Goal: Find specific page/section: Find specific page/section

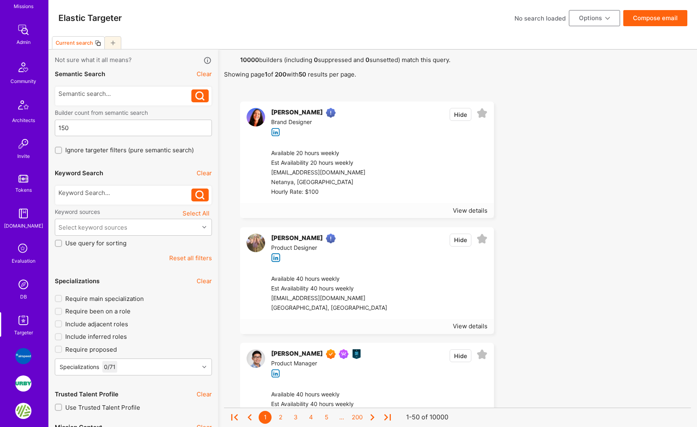
scroll to position [166, 0]
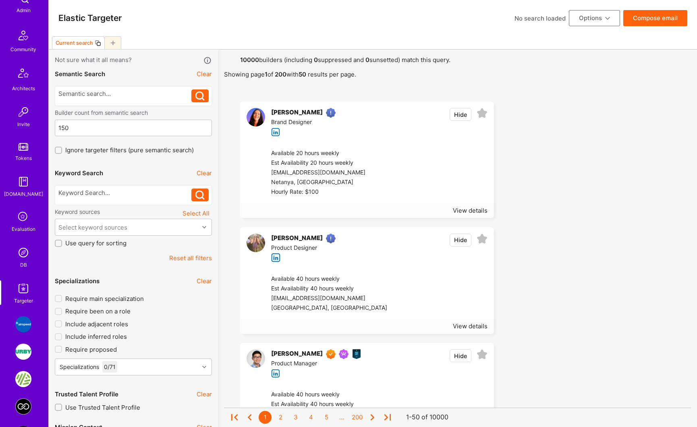
click at [22, 257] on img at bounding box center [23, 252] width 16 height 16
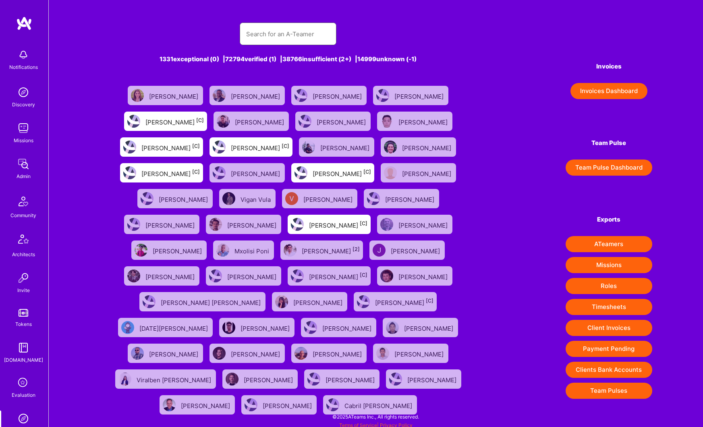
click at [283, 31] on input "text" at bounding box center [288, 34] width 84 height 21
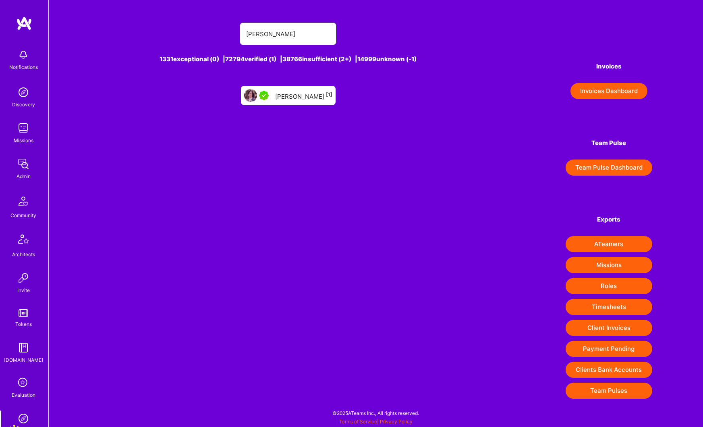
type input "john richter"
click at [301, 92] on div "John Richter [1]" at bounding box center [303, 95] width 57 height 10
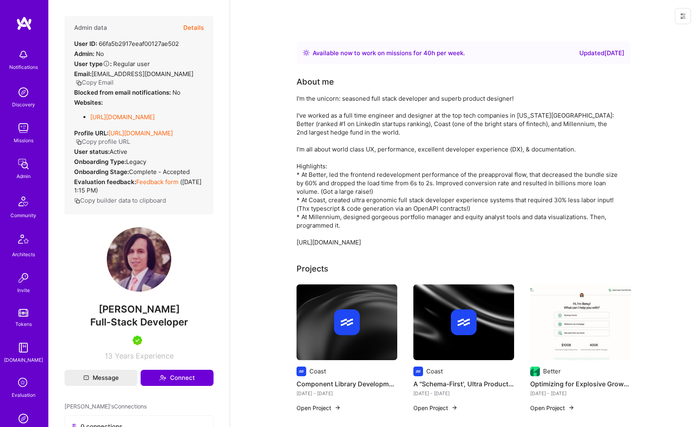
click at [186, 29] on button "Details" at bounding box center [193, 27] width 21 height 23
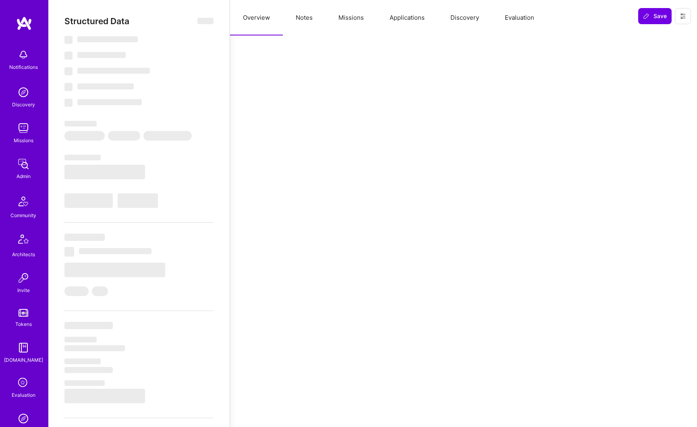
click at [403, 18] on button "Applications" at bounding box center [407, 17] width 61 height 35
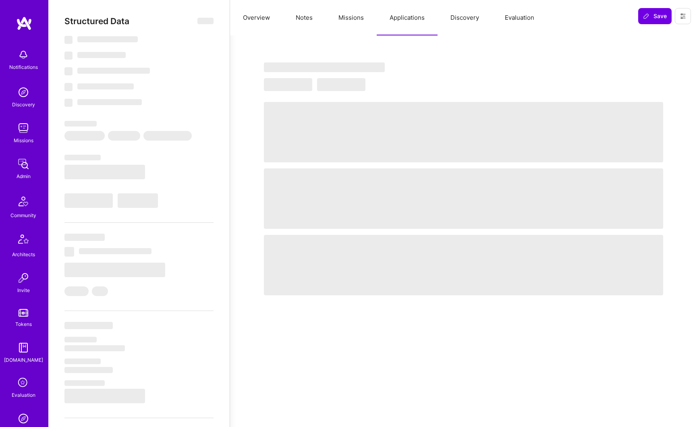
select select "Right Now"
select select "5"
select select "7"
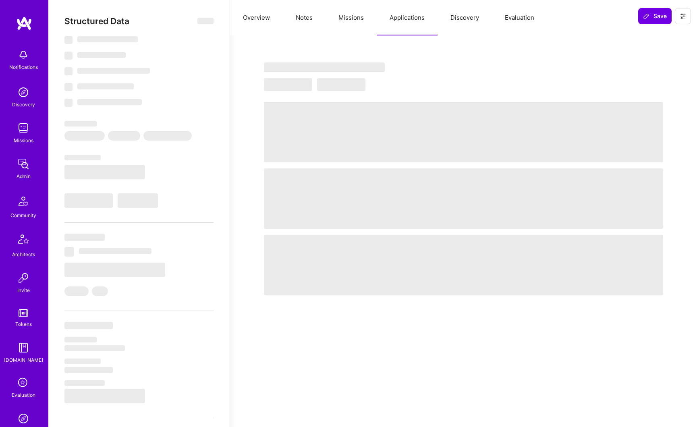
select select "US"
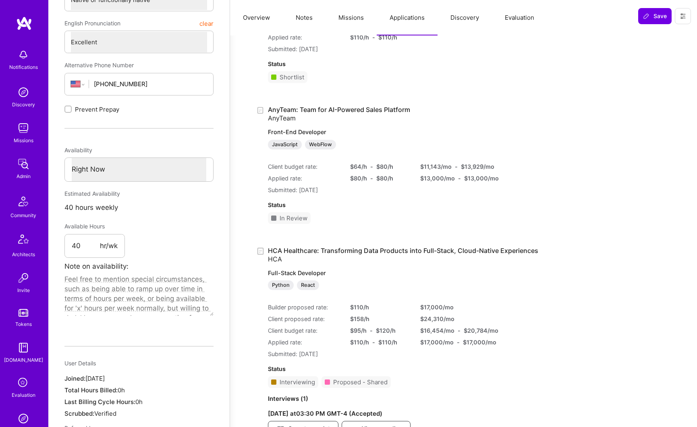
scroll to position [321, 0]
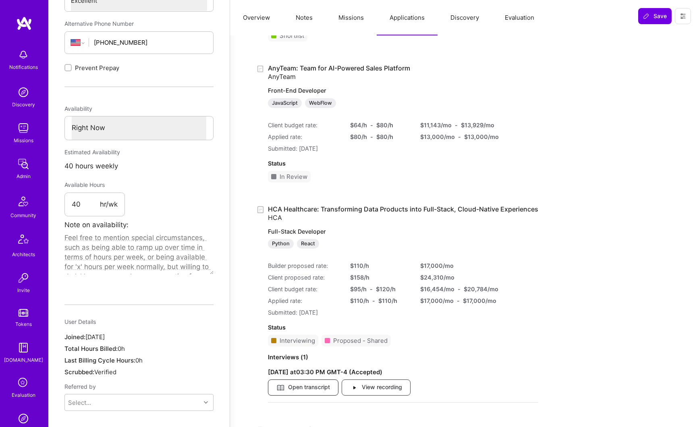
click at [308, 387] on span "Open transcript" at bounding box center [303, 387] width 54 height 9
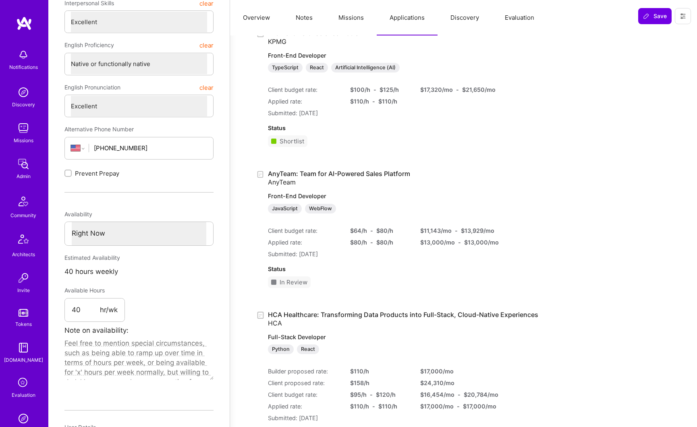
scroll to position [0, 0]
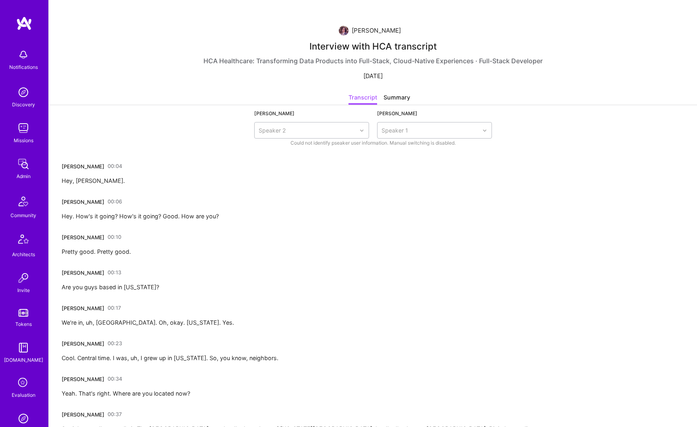
click at [67, 167] on div "Tyler Simpson" at bounding box center [83, 166] width 43 height 8
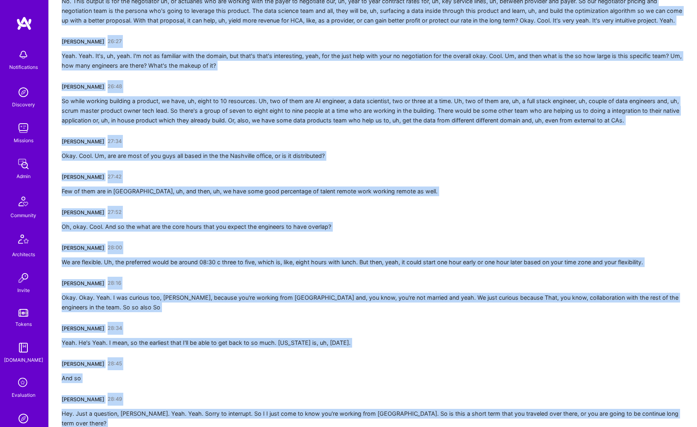
scroll to position [2955, 0]
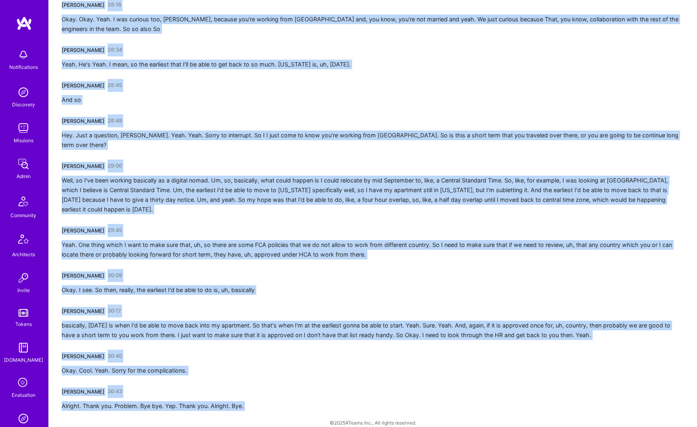
drag, startPoint x: 69, startPoint y: 168, endPoint x: 267, endPoint y: 398, distance: 303.3
copy div "Tyler Simpson 00:04 Hey, Joe. John Richter 00:06 Hey. How's it going? How's it …"
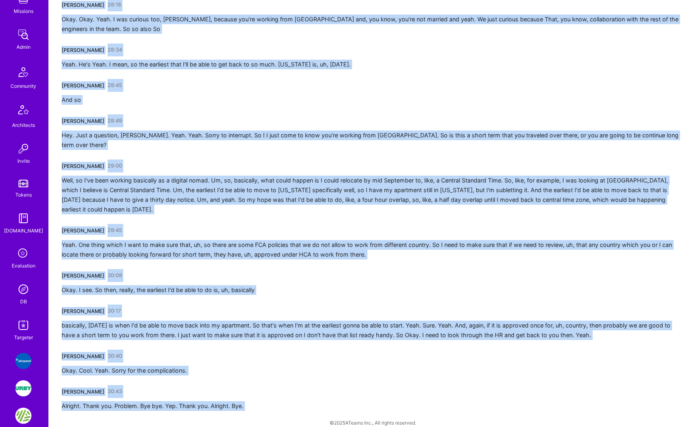
click at [21, 293] on img at bounding box center [23, 289] width 16 height 16
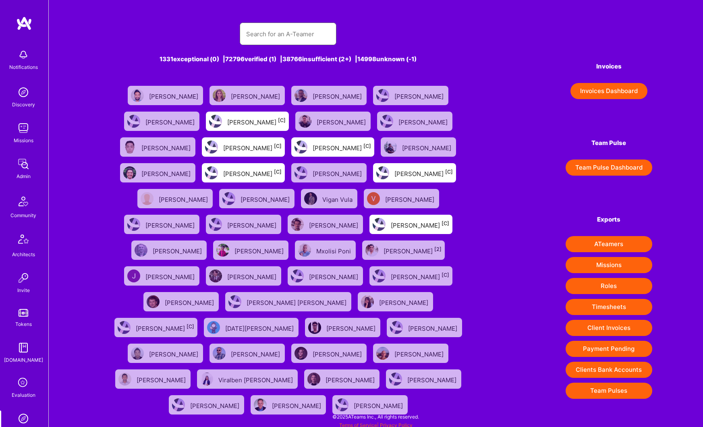
click at [271, 36] on input "text" at bounding box center [288, 34] width 84 height 21
paste input "Antelmo Aguilar-Aguero"
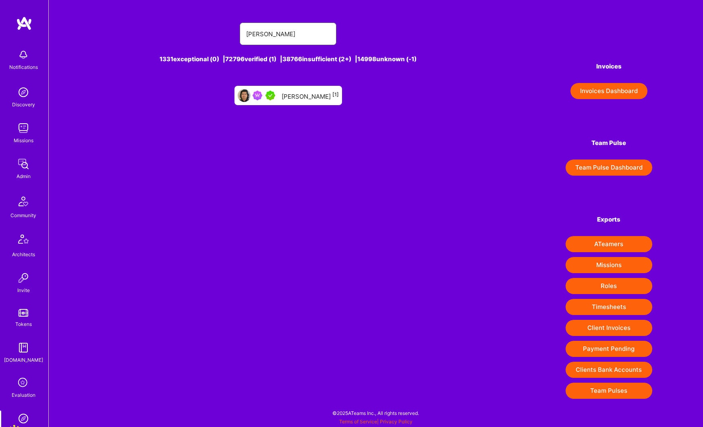
type input "Antelmo Aguilar-Aguero"
click at [294, 97] on div "Antelmo Aguilar-Aguero [1]" at bounding box center [310, 95] width 57 height 10
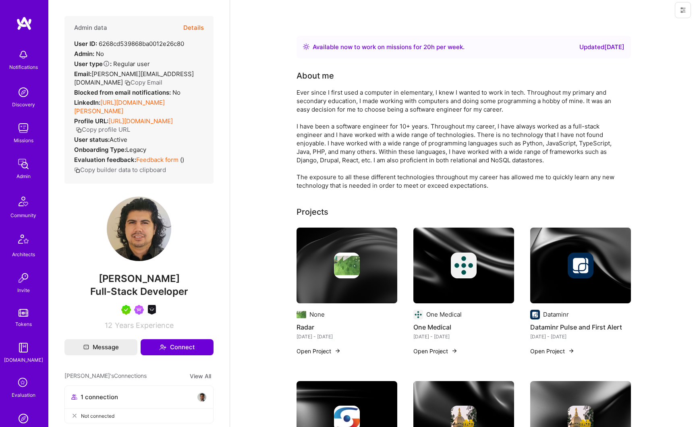
click at [191, 28] on button "Details" at bounding box center [193, 27] width 21 height 23
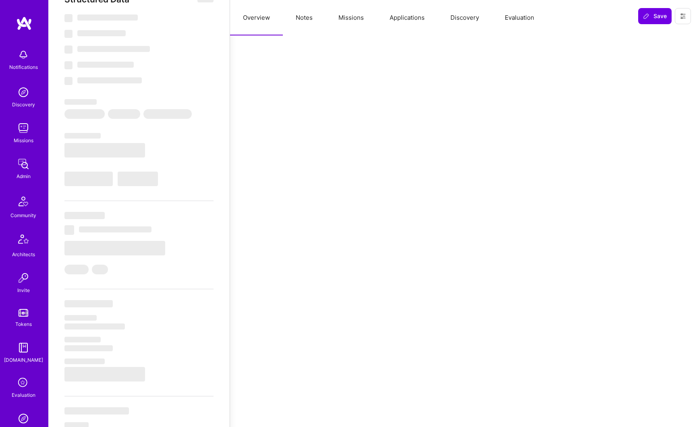
scroll to position [35, 0]
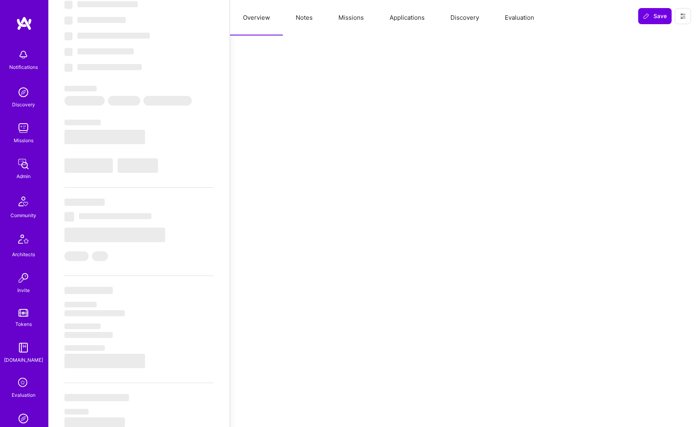
select select "Right Now"
select select "5"
select select "7"
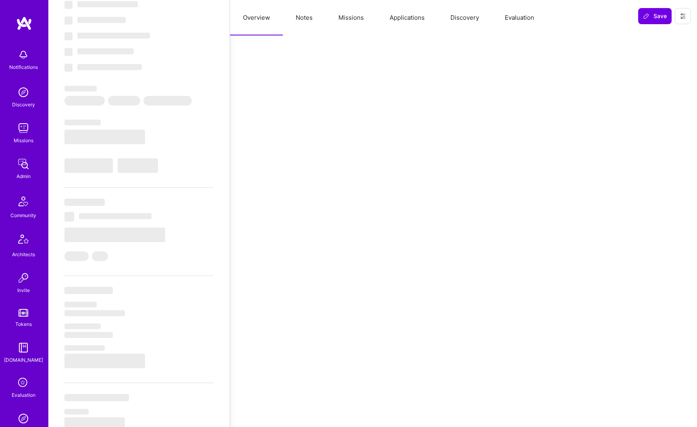
select select "US"
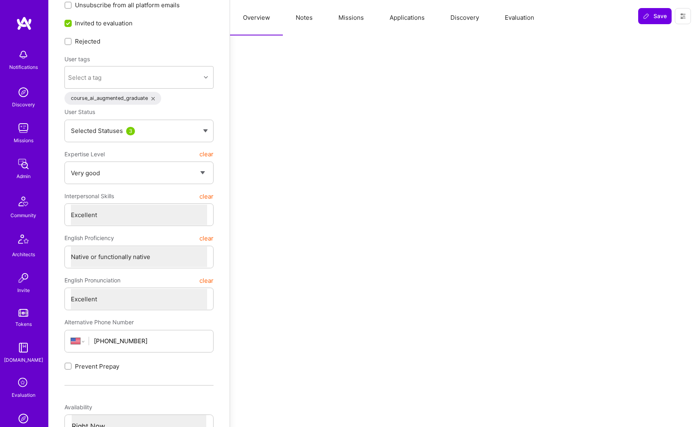
scroll to position [0, 0]
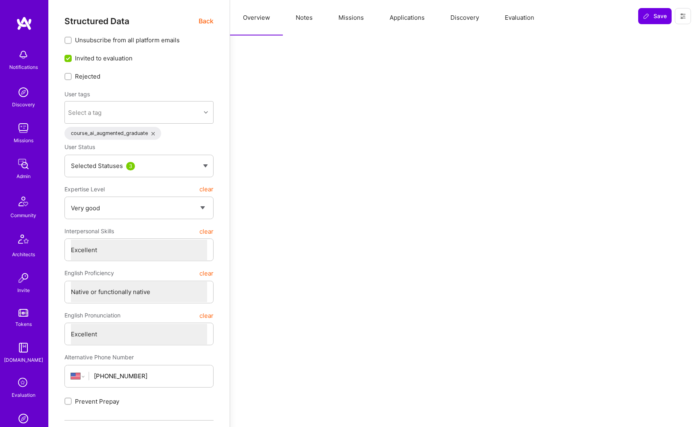
click at [350, 17] on button "Missions" at bounding box center [350, 17] width 51 height 35
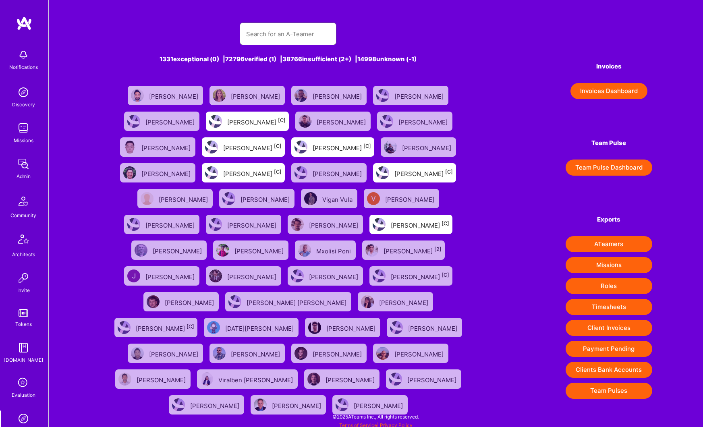
click at [263, 30] on input "text" at bounding box center [288, 34] width 84 height 21
paste input "Benoit Cauwe"
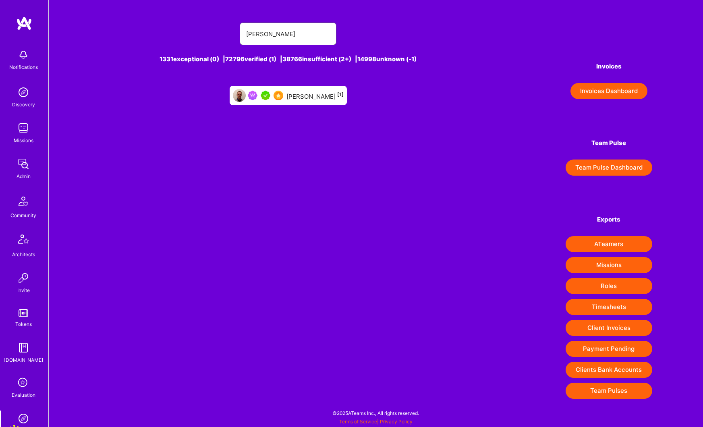
type input "Benoit Cauwe"
click at [300, 97] on div "Benoit Cauwe [1]" at bounding box center [314, 95] width 57 height 10
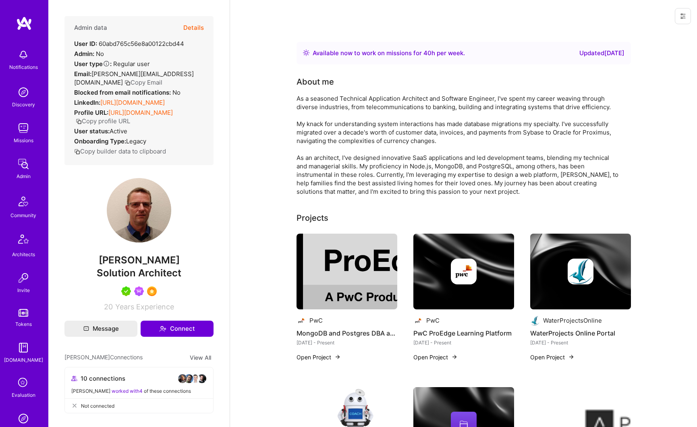
click at [195, 26] on button "Details" at bounding box center [193, 27] width 21 height 23
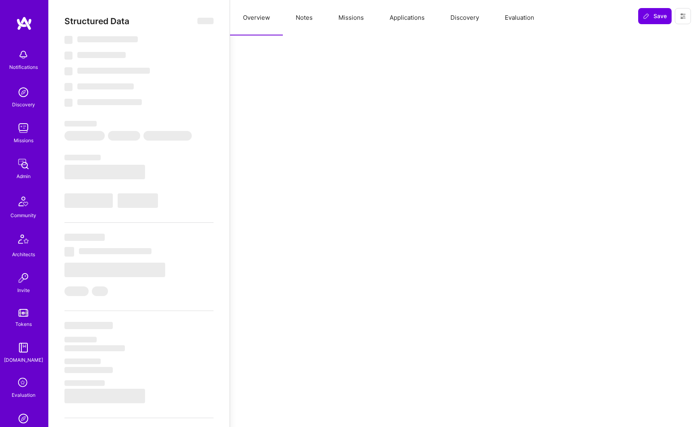
click at [352, 21] on button "Missions" at bounding box center [350, 17] width 51 height 35
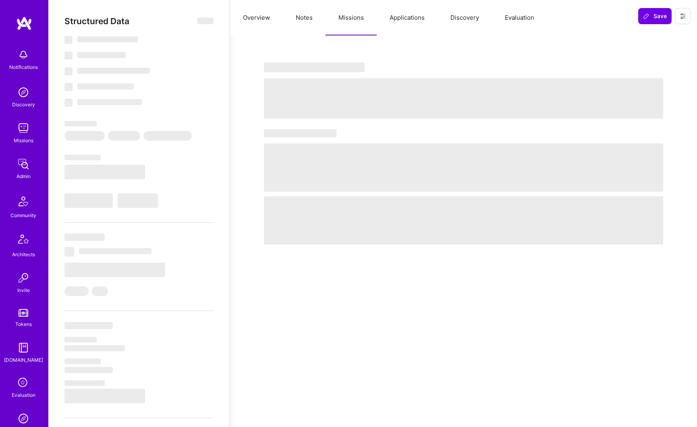
type textarea "x"
select select "Right Now"
select select "5"
select select "7"
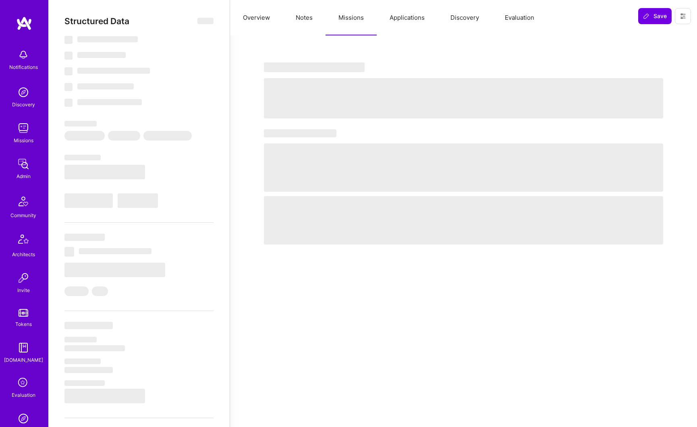
select select "7"
select select "US"
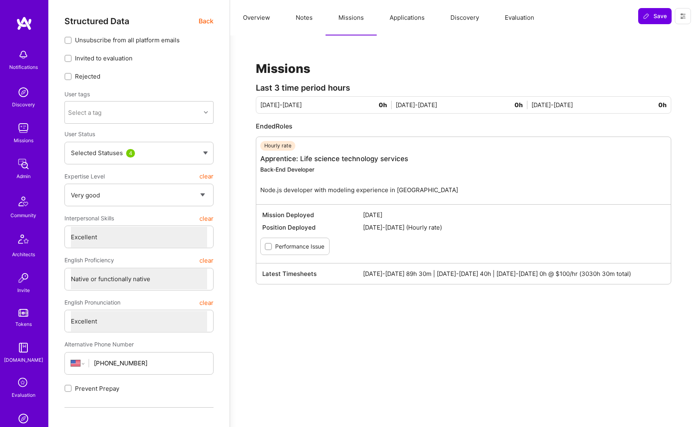
click at [408, 17] on button "Applications" at bounding box center [407, 17] width 61 height 35
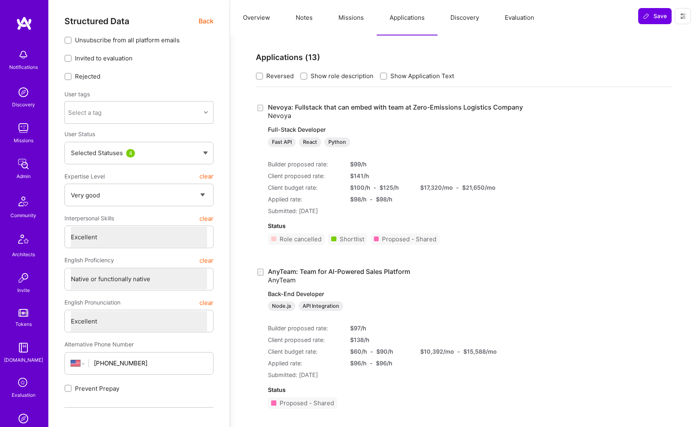
click at [253, 19] on button "Overview" at bounding box center [256, 17] width 53 height 35
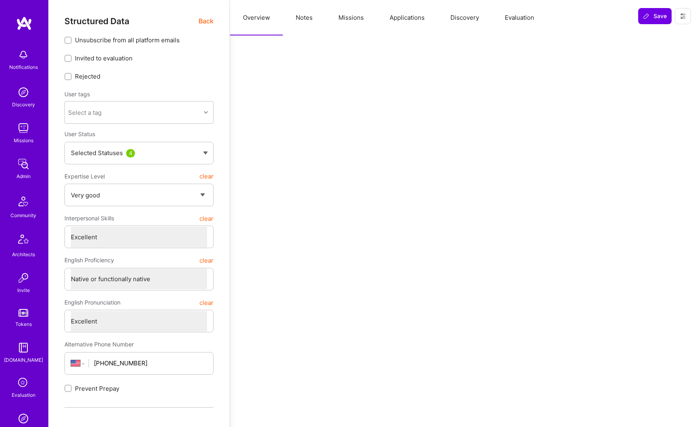
click at [402, 21] on button "Applications" at bounding box center [407, 17] width 61 height 35
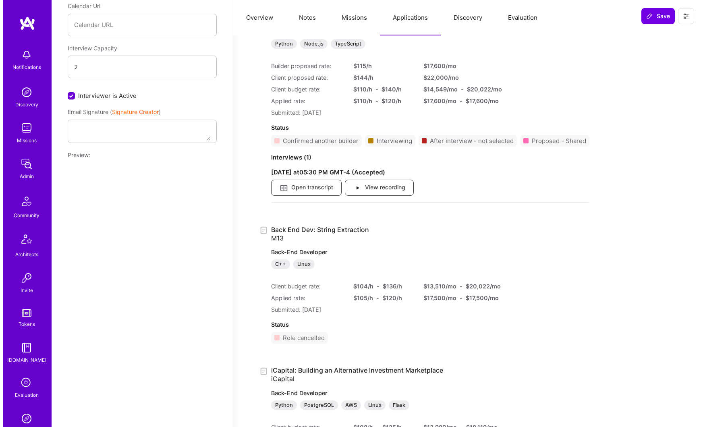
scroll to position [1055, 0]
